Goal: Find contact information

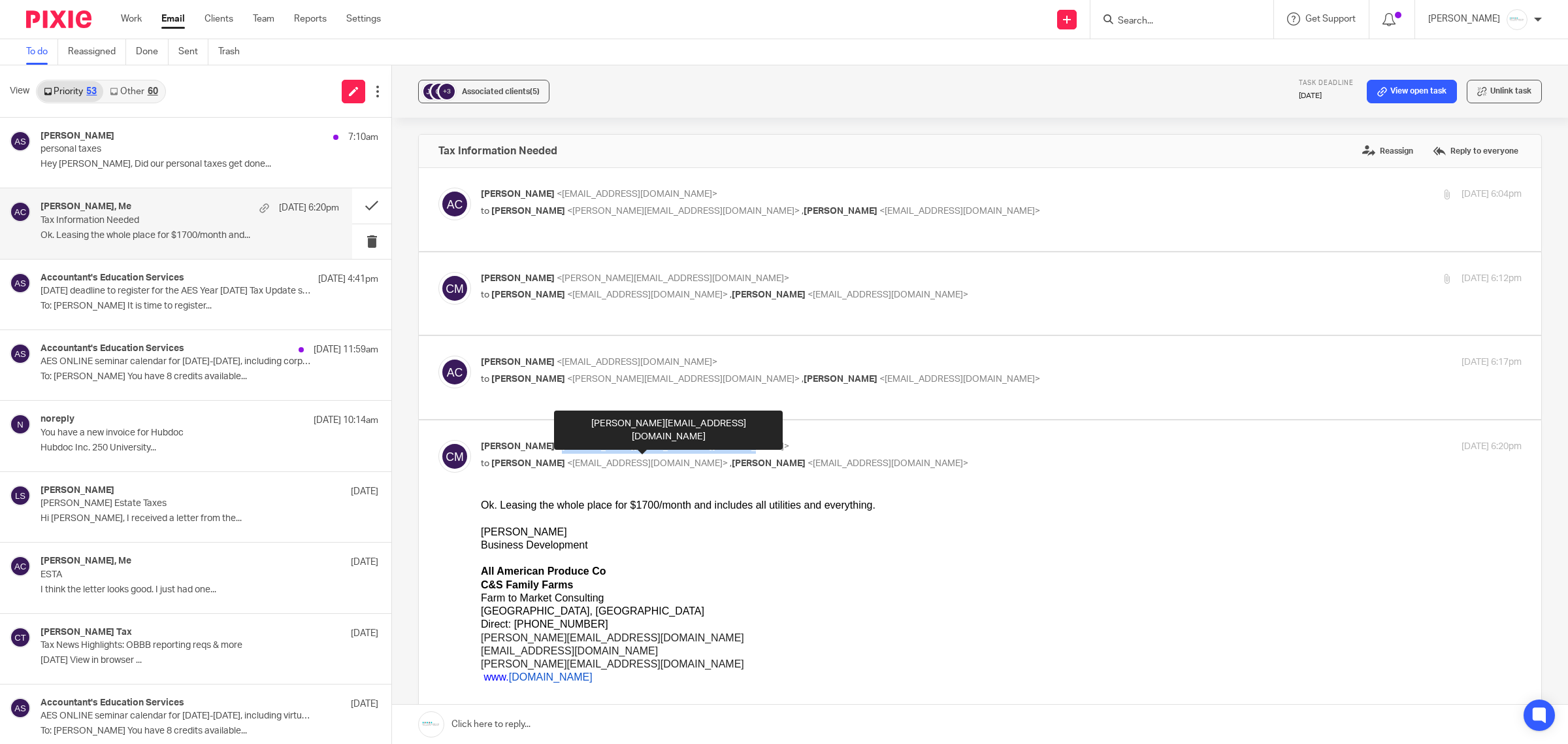
drag, startPoint x: 559, startPoint y: 445, endPoint x: 723, endPoint y: 446, distance: 164.0
click at [723, 446] on span "<[PERSON_NAME][EMAIL_ADDRESS][DOMAIN_NAME]>" at bounding box center [673, 446] width 232 height 9
copy span "[PERSON_NAME][EMAIL_ADDRESS][DOMAIN_NAME]"
click at [1202, 17] on input "Search" at bounding box center [1175, 22] width 118 height 12
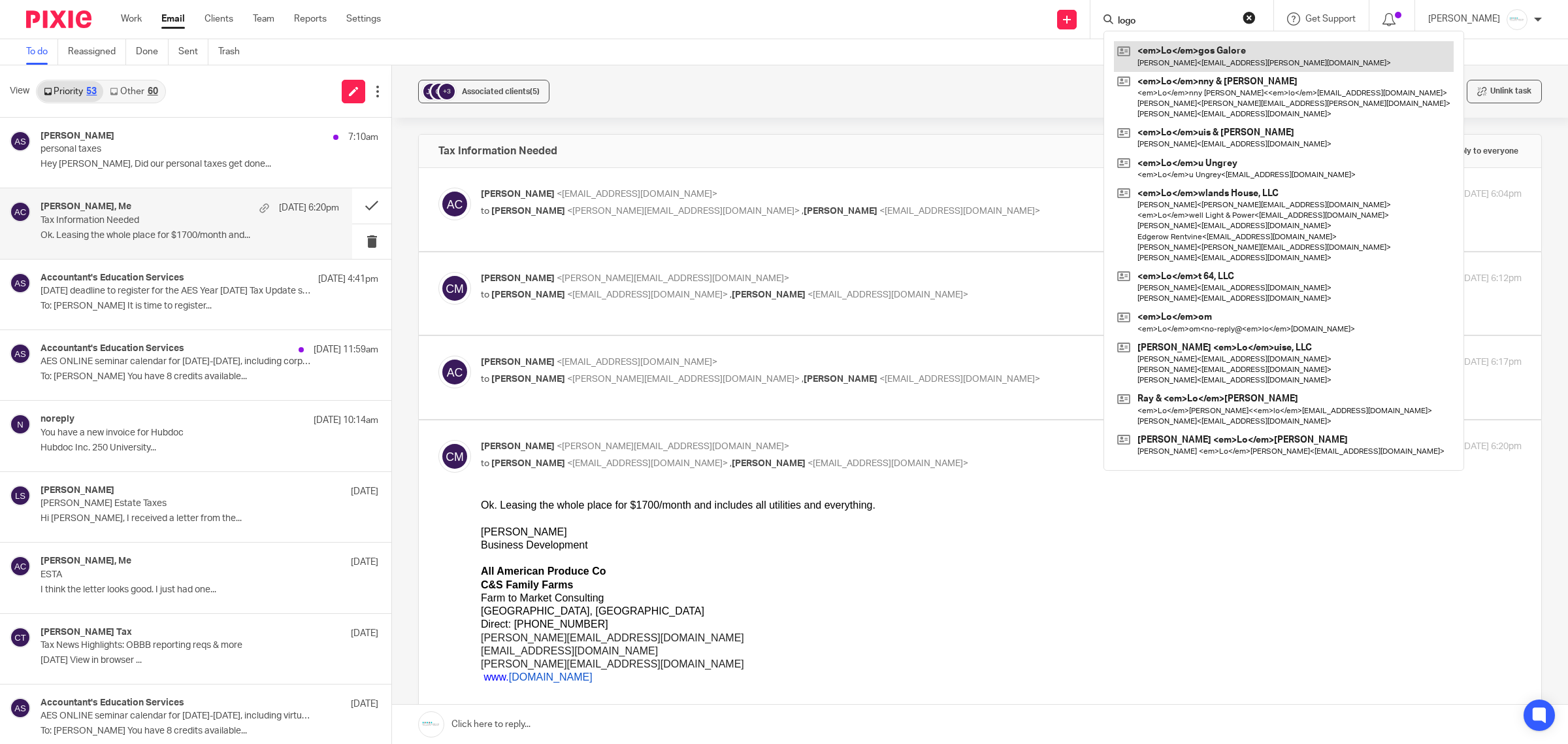
type input "logo"
click at [1227, 56] on link at bounding box center [1283, 56] width 339 height 30
